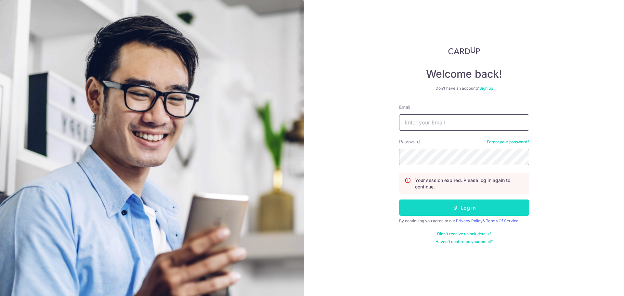
type input "[EMAIL_ADDRESS][DOMAIN_NAME]"
click at [430, 206] on button "Log in" at bounding box center [464, 208] width 130 height 16
